Goal: Communication & Community: Share content

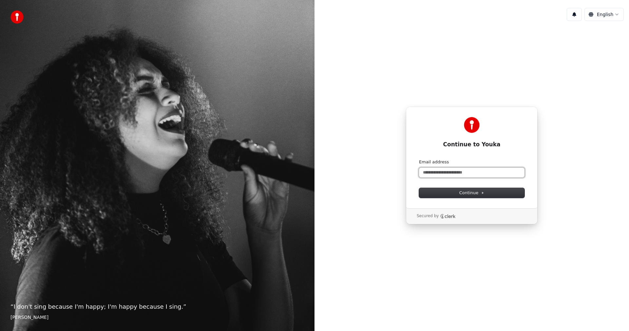
click at [457, 170] on input "Email address" at bounding box center [472, 172] width 106 height 10
click at [450, 174] on input "Email address" at bounding box center [472, 172] width 106 height 10
click at [459, 188] on button "Continue" at bounding box center [472, 193] width 106 height 10
type input "**********"
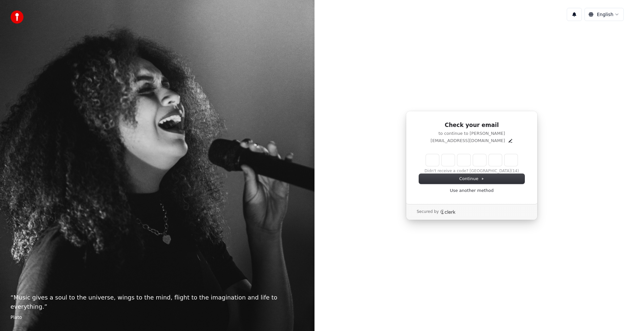
click at [436, 159] on input "Enter verification code" at bounding box center [472, 160] width 92 height 12
type input "******"
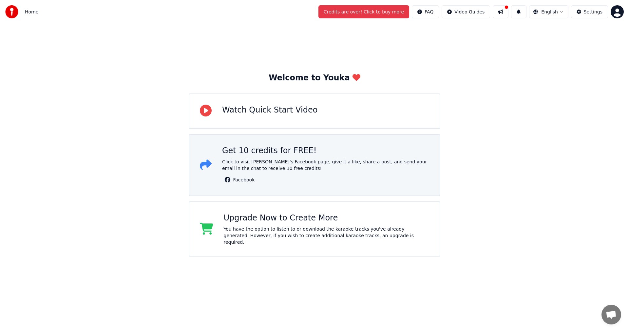
click at [244, 156] on div "Get 10 credits for FREE!" at bounding box center [325, 150] width 207 height 10
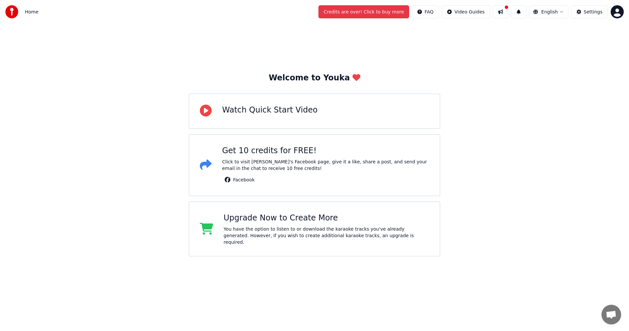
click at [547, 91] on div "Welcome to Youka Watch Quick Start Video Get 10 credits for FREE! Click to visi…" at bounding box center [314, 165] width 629 height 282
click at [502, 10] on button at bounding box center [501, 11] width 16 height 13
click at [549, 98] on div "Welcome to Youka Watch Quick Start Video Get 10 credits for FREE! Click to visi…" at bounding box center [314, 165] width 629 height 282
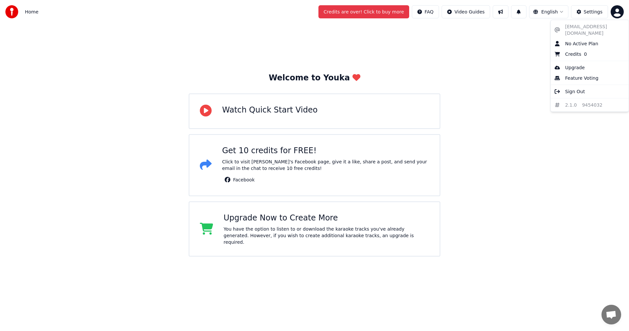
click at [616, 10] on html "Home Credits are over! Click to buy more FAQ Video Guides English Settings Welc…" at bounding box center [314, 152] width 629 height 305
click at [555, 113] on html "Home Credits are over! Click to buy more FAQ Video Guides English Settings Welc…" at bounding box center [314, 152] width 629 height 305
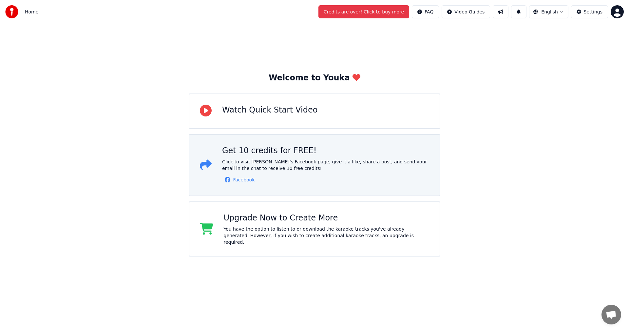
click at [242, 181] on span "Facebook" at bounding box center [244, 179] width 22 height 7
click at [294, 166] on div "Click to visit [PERSON_NAME]'s Facebook page, give it a like, share a post, and…" at bounding box center [325, 164] width 207 height 13
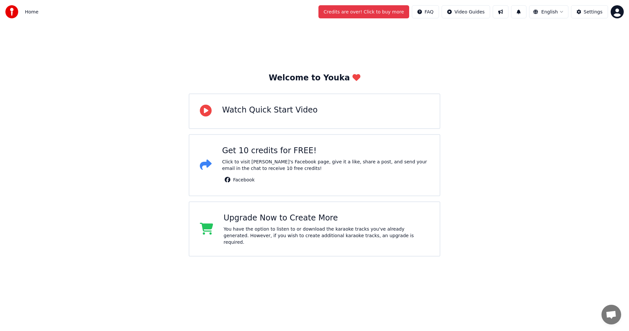
click at [521, 174] on div "Welcome to Youka Watch Quick Start Video Get 10 credits for FREE! Click to visi…" at bounding box center [314, 165] width 629 height 282
click at [575, 89] on div "Welcome to Youka Watch Quick Start Video Get 10 credits for FREE! Click to visi…" at bounding box center [314, 165] width 629 height 282
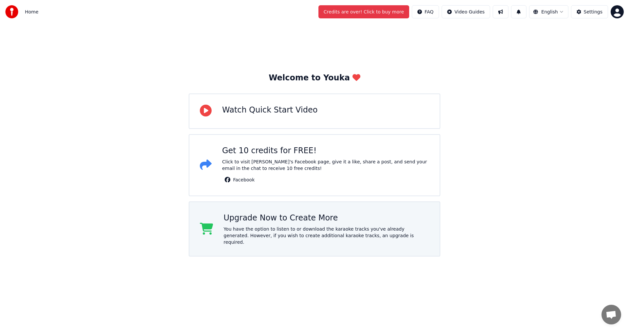
click at [320, 231] on div "You have the option to listen to or download the karaoke tracks you've already …" at bounding box center [327, 235] width 206 height 20
